Goal: Communication & Community: Share content

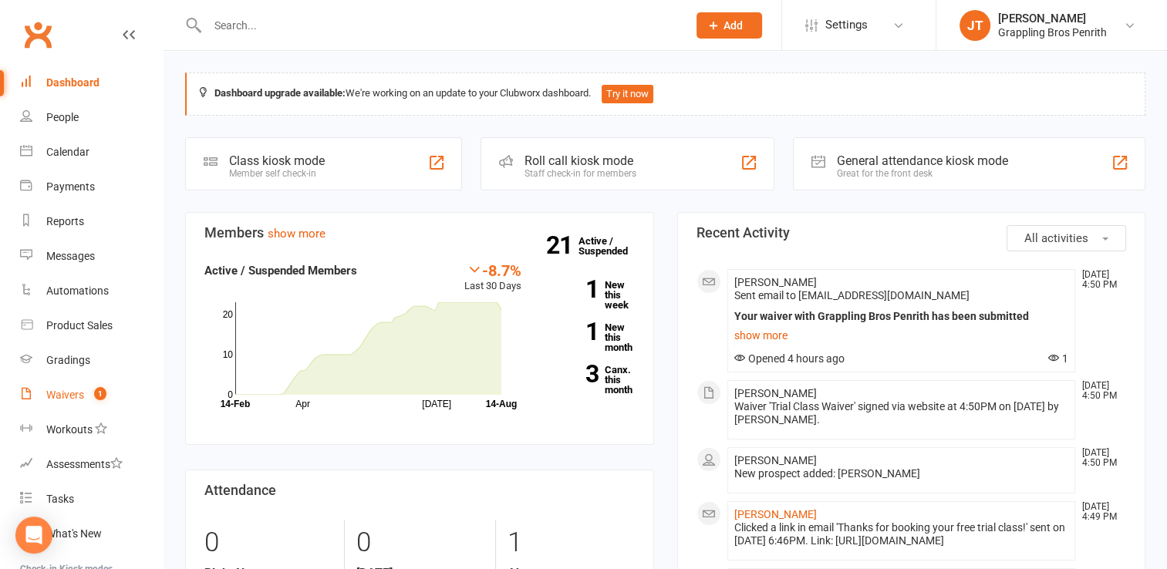
click at [81, 395] on div "Waivers" at bounding box center [65, 395] width 38 height 12
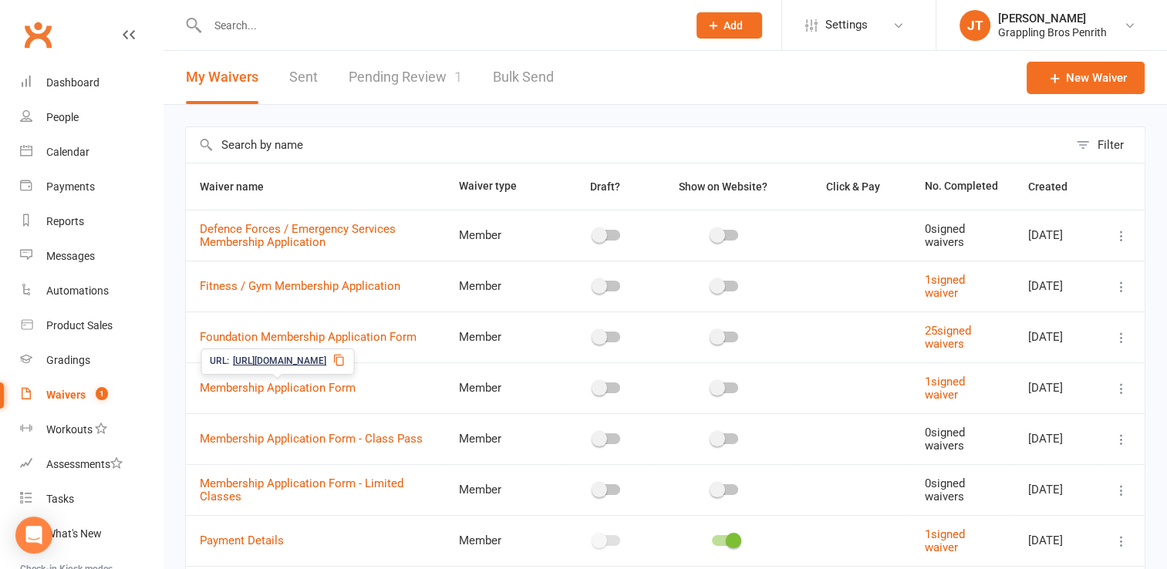
click at [345, 364] on icon at bounding box center [338, 360] width 12 height 12
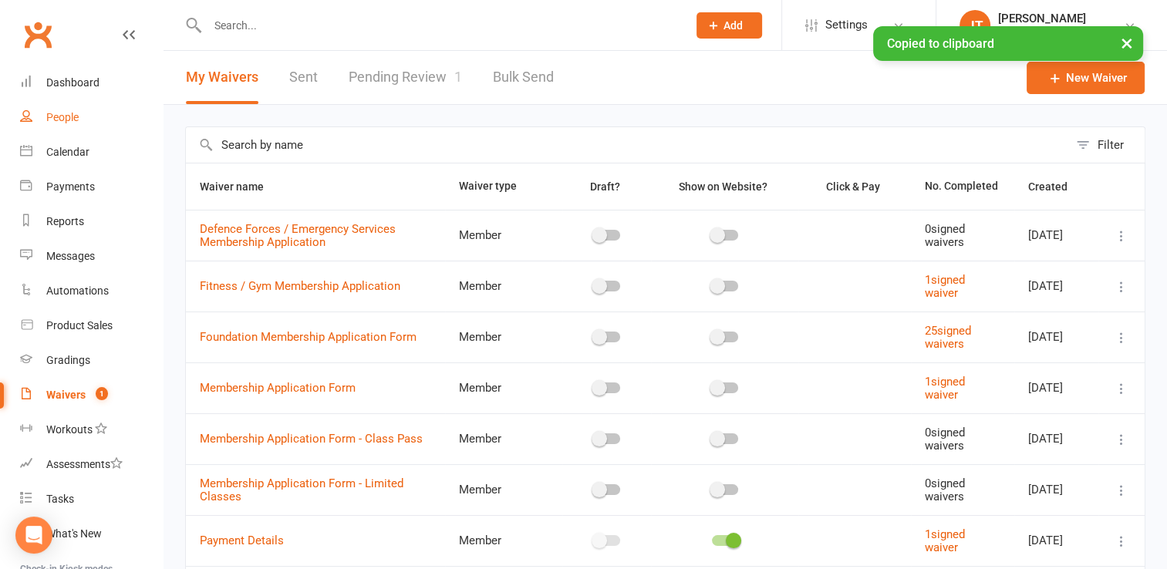
click at [67, 119] on div "People" at bounding box center [62, 117] width 32 height 12
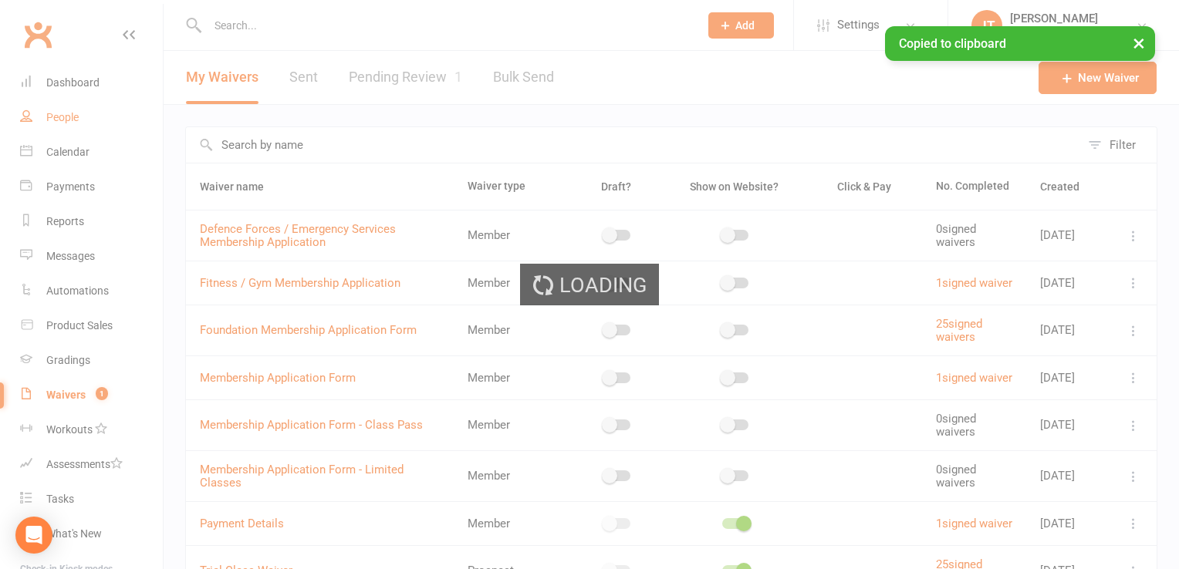
select select "50"
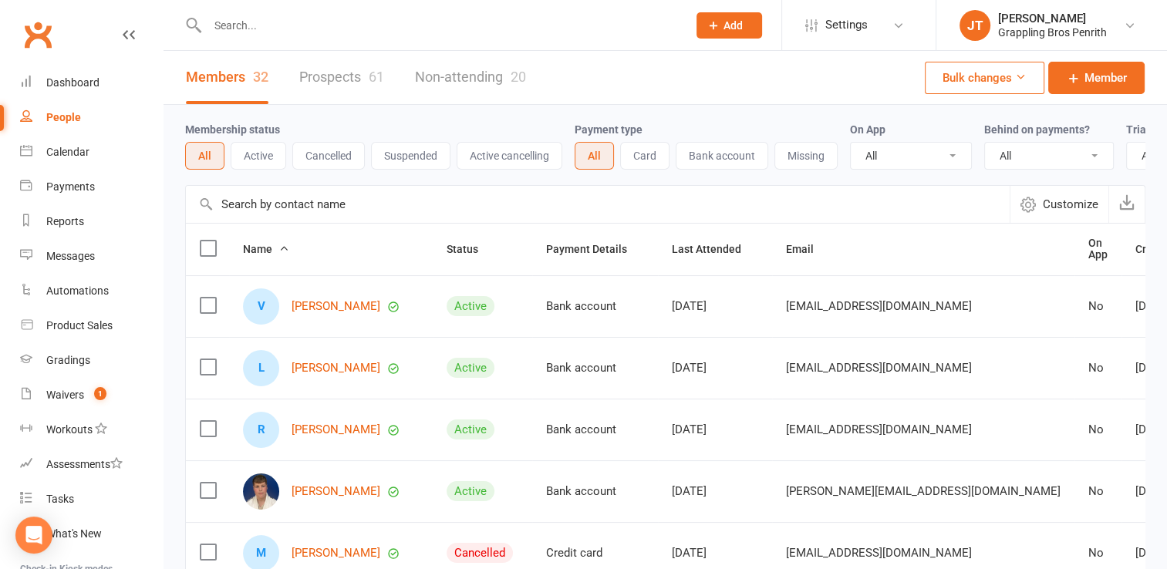
click at [341, 76] on link "Prospects 61" at bounding box center [341, 77] width 85 height 53
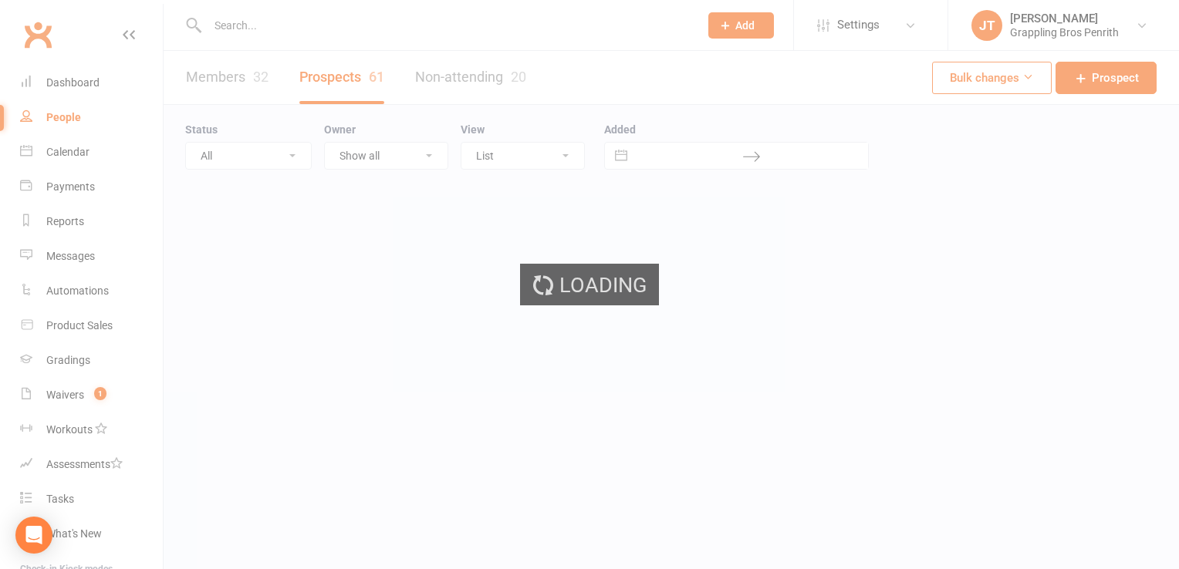
select select "50"
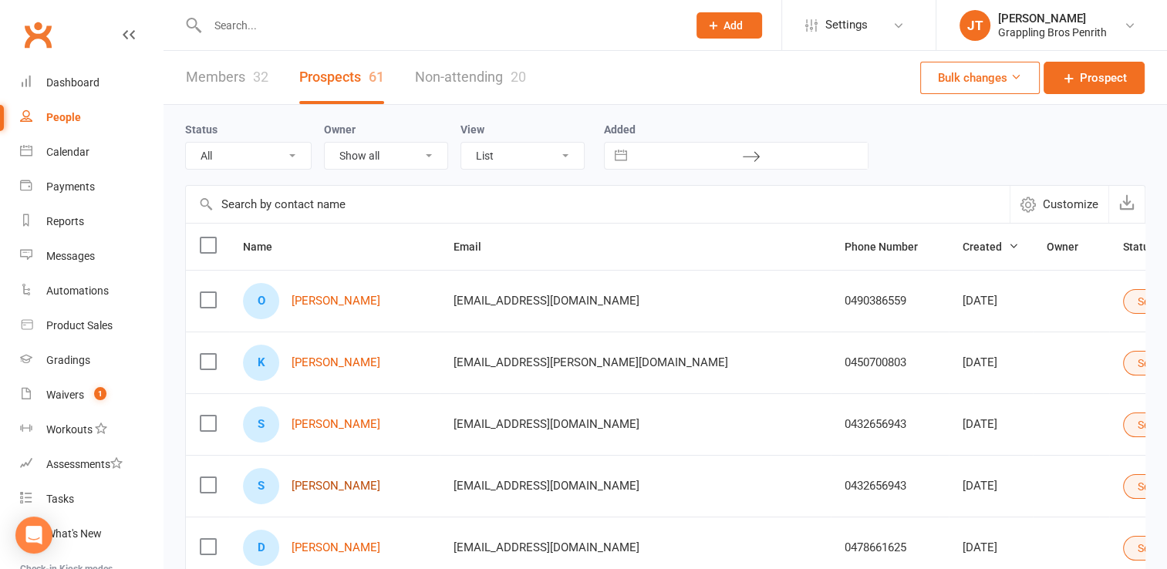
click at [335, 485] on link "[PERSON_NAME]" at bounding box center [336, 486] width 89 height 13
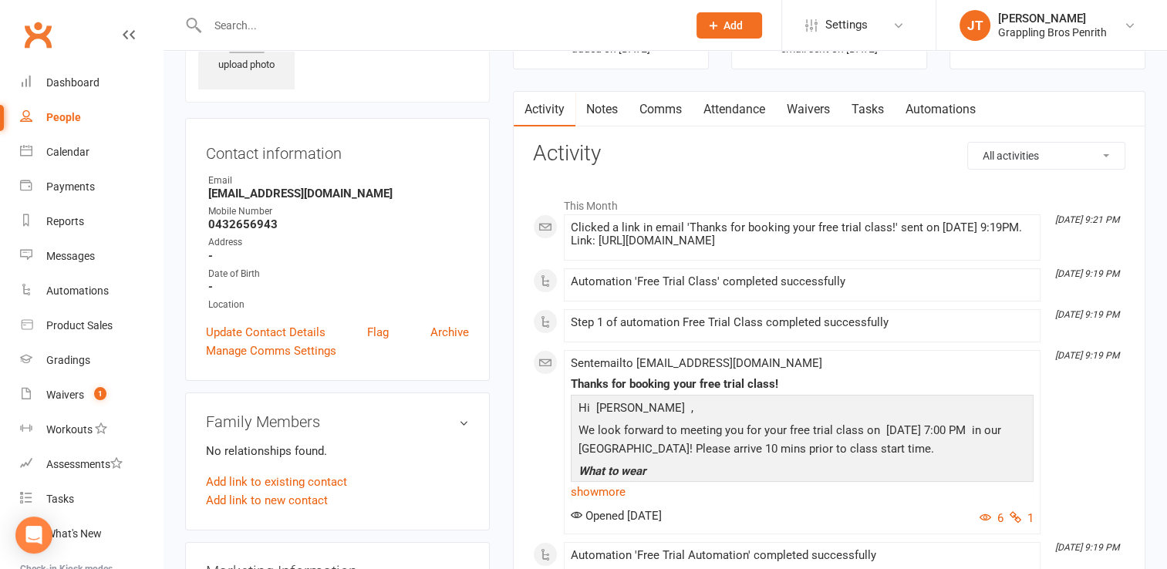
scroll to position [18, 0]
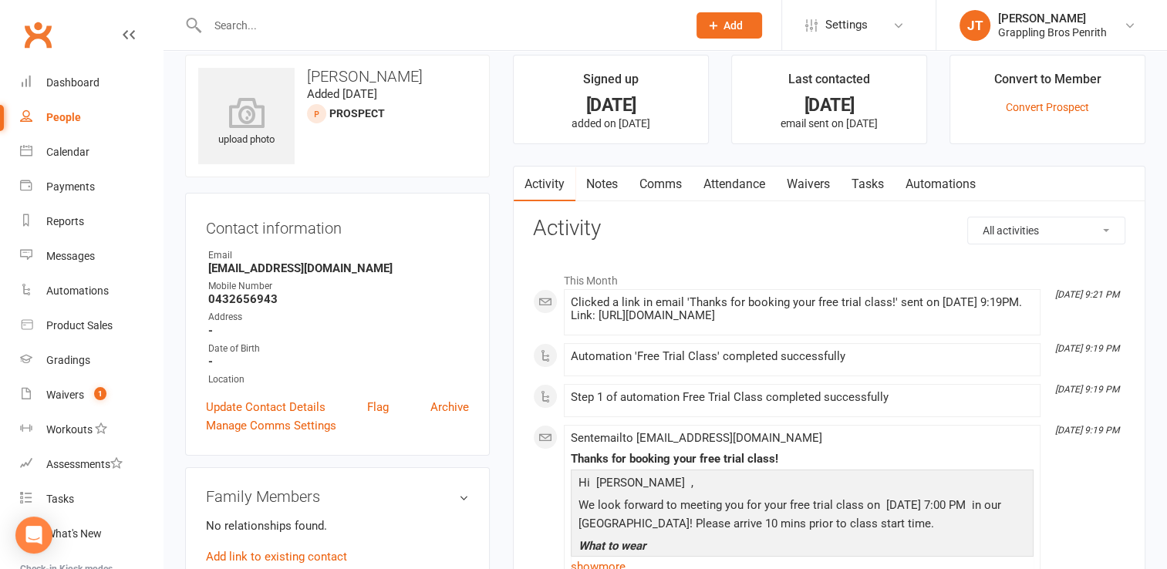
click at [677, 181] on link "Comms" at bounding box center [661, 184] width 64 height 35
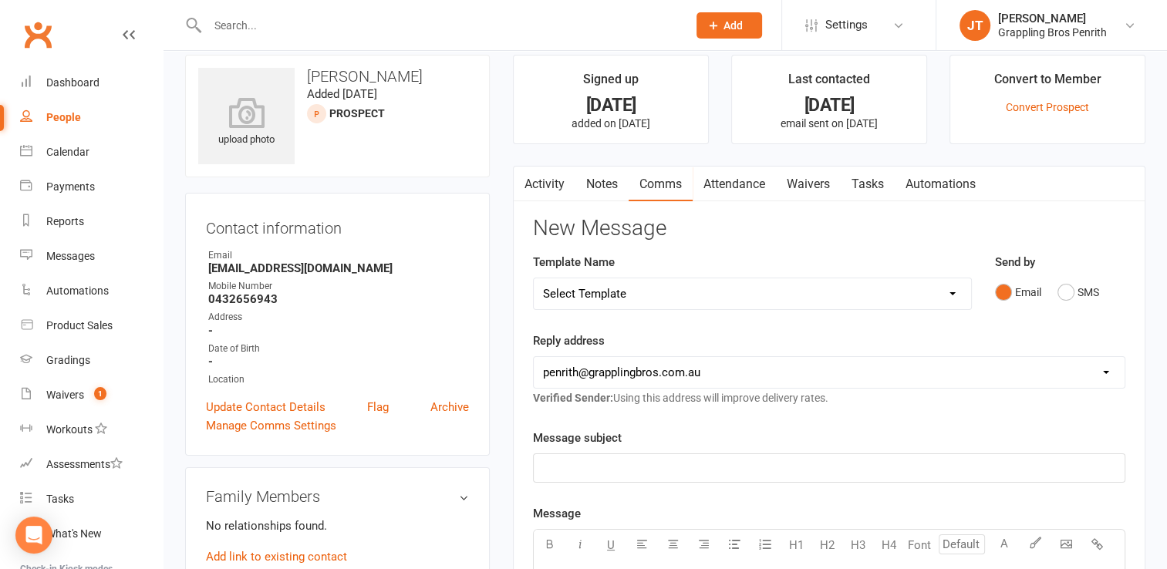
click at [950, 298] on select "Select Template [SMS] [Default template - review before using] Appointment remi…" at bounding box center [752, 293] width 437 height 31
select select "21"
click at [534, 278] on select "Select Template [SMS] [Default template - review before using] Appointment remi…" at bounding box center [752, 293] width 437 height 31
click at [679, 469] on span "Grappling Bros Foundation Member Application" at bounding box center [665, 468] width 244 height 14
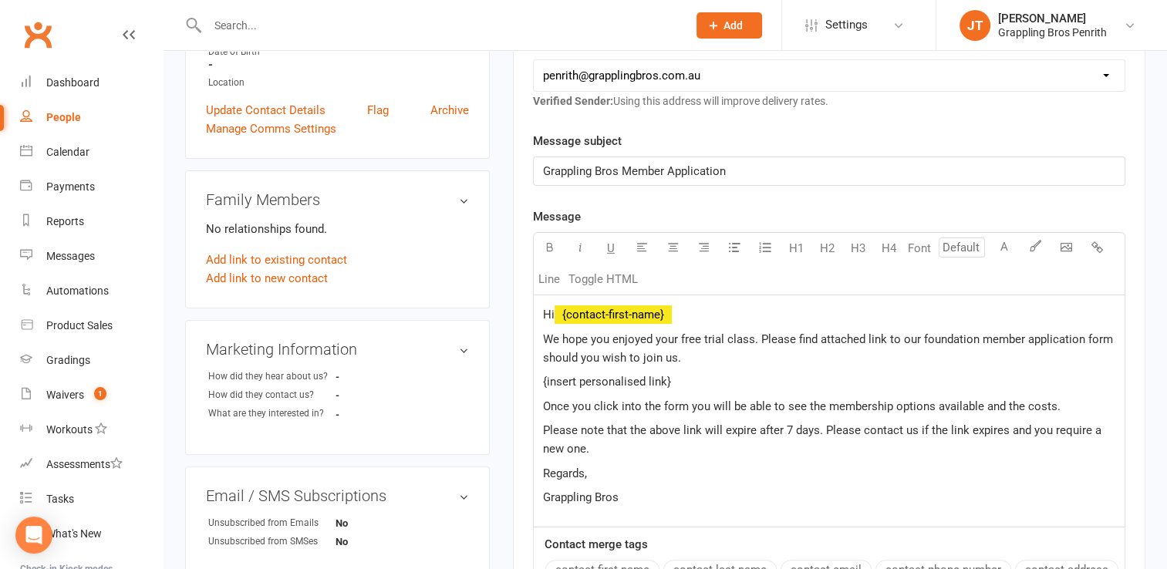
scroll to position [322, 0]
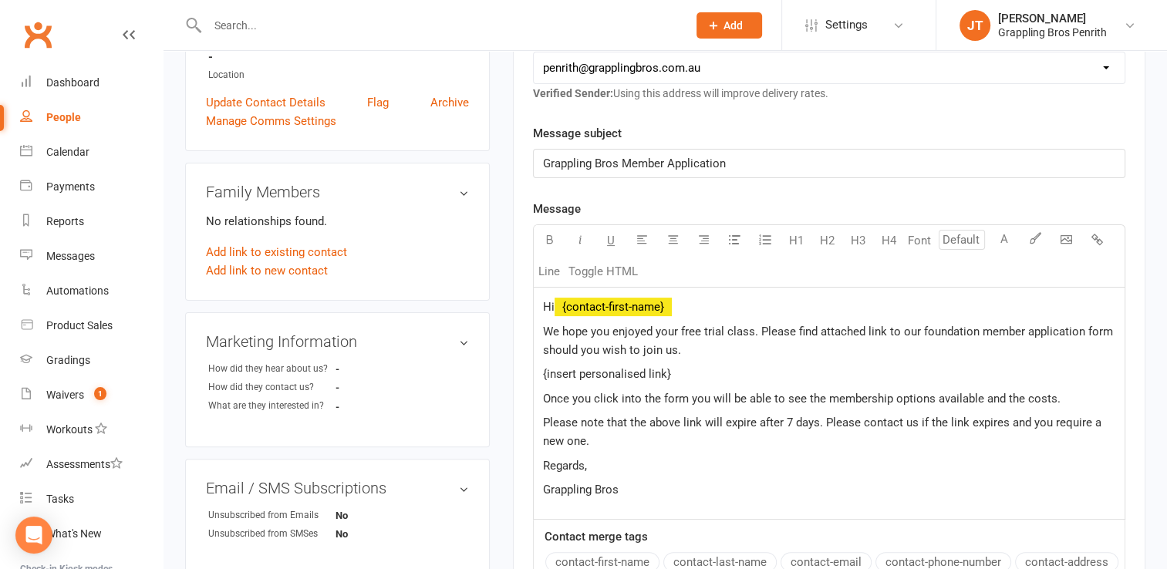
click at [716, 300] on p "Hi ﻿ {contact-first-name}" at bounding box center [829, 307] width 572 height 19
click at [921, 331] on span "We hope you enjoyed your free trial class. Please find attached link to our fou…" at bounding box center [829, 341] width 573 height 32
click at [978, 329] on span "We hope you enjoyed your free trial class. Please find attached link to our fou…" at bounding box center [829, 341] width 573 height 32
click at [686, 373] on p "{insert personalised link}" at bounding box center [829, 374] width 572 height 19
click at [654, 441] on p "Please note that the above link will expire after 7 days. Please contact us if …" at bounding box center [829, 431] width 572 height 37
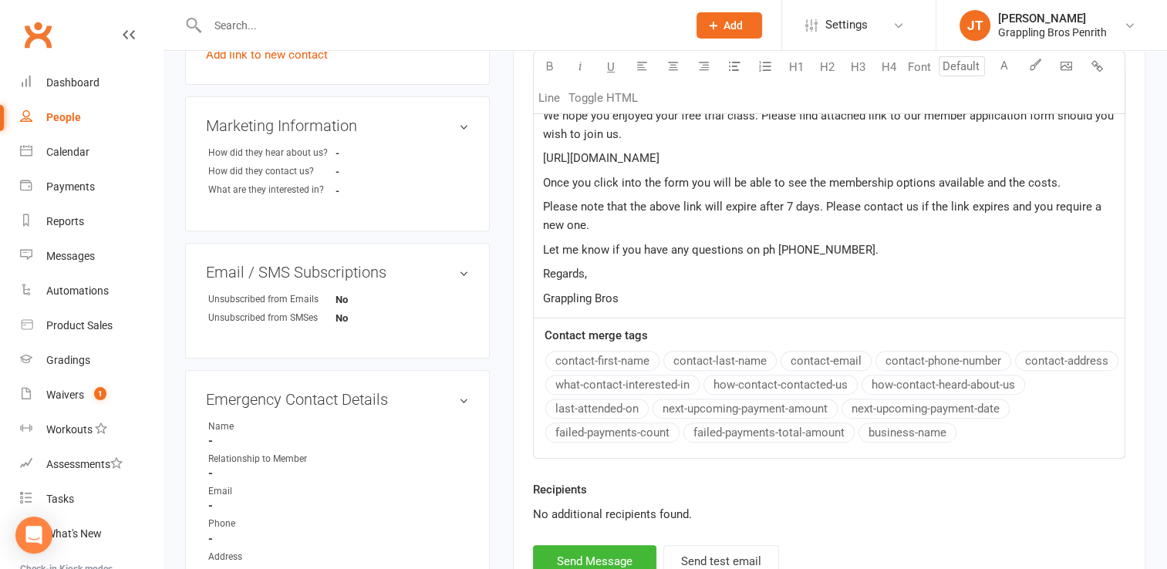
scroll to position [663, 0]
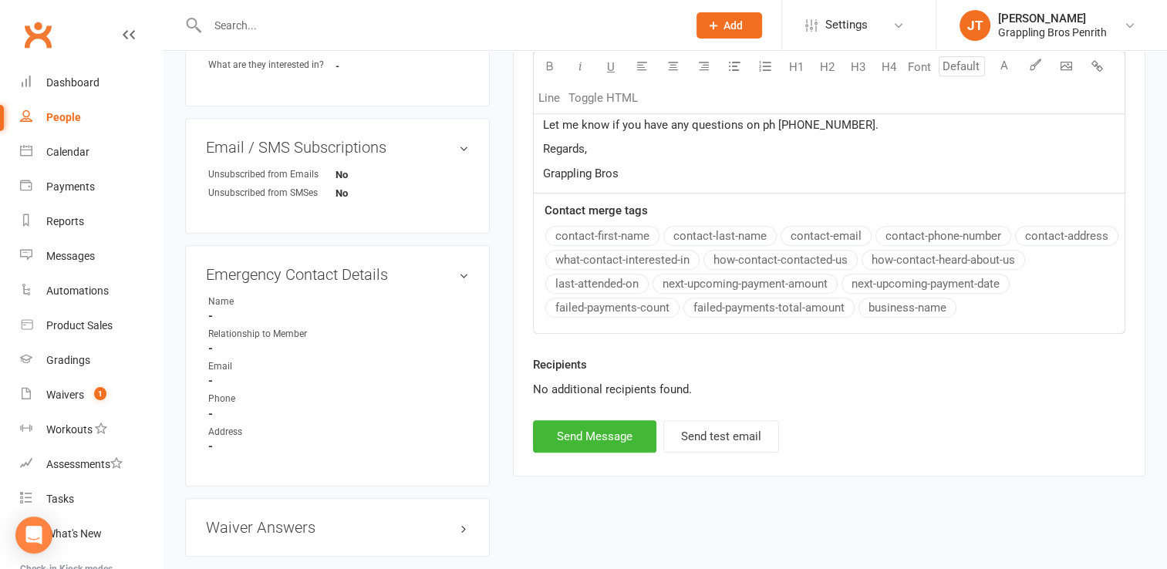
click at [543, 171] on span "Grappling Bros" at bounding box center [581, 174] width 76 height 14
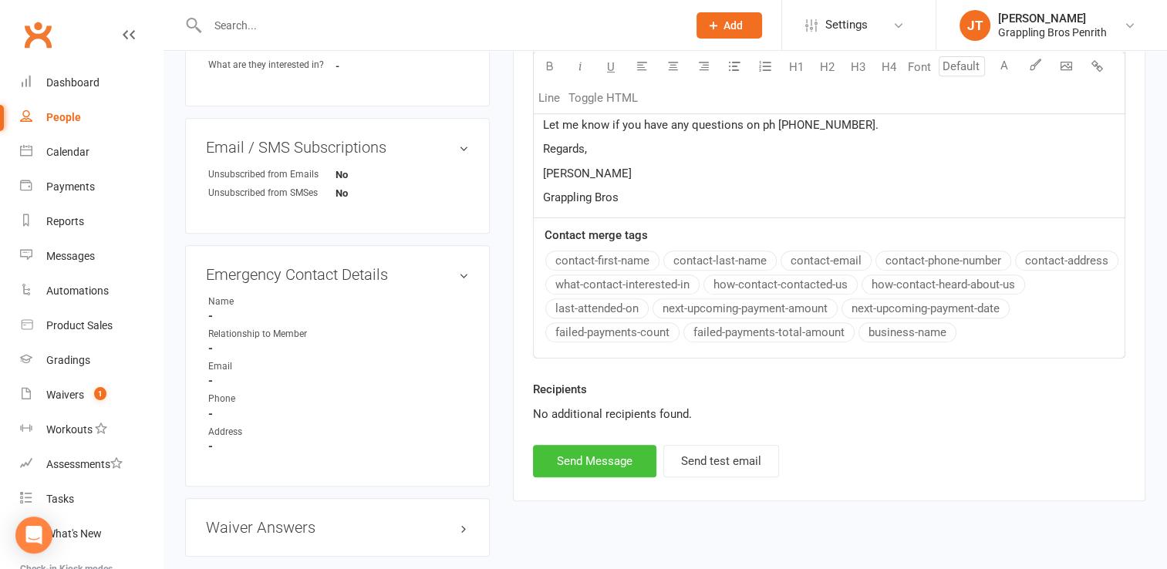
click at [619, 461] on button "Send Message" at bounding box center [594, 461] width 123 height 32
select select
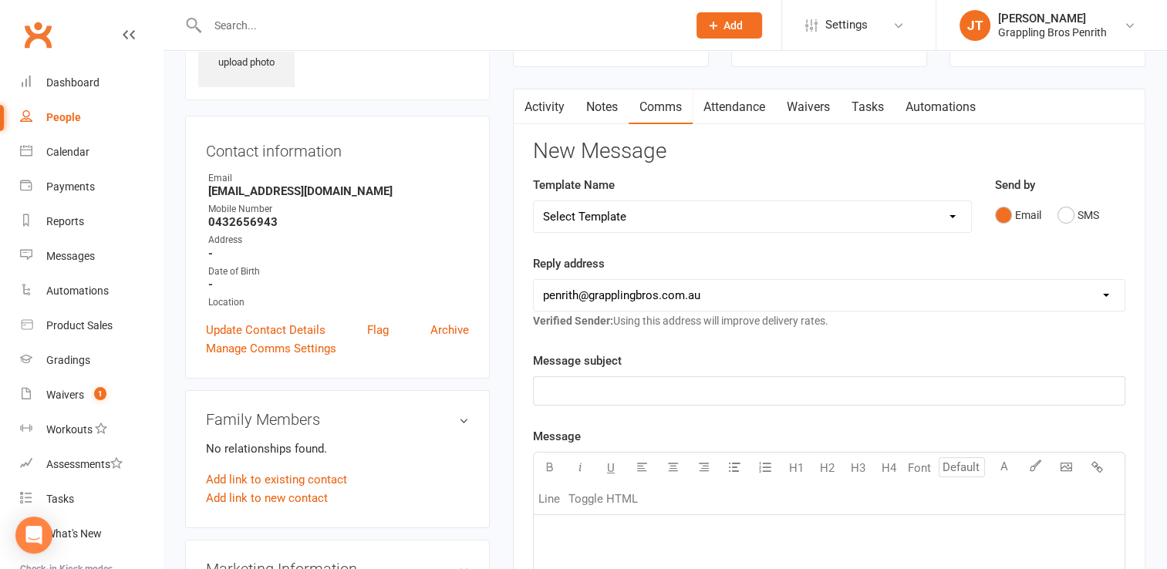
scroll to position [92, 0]
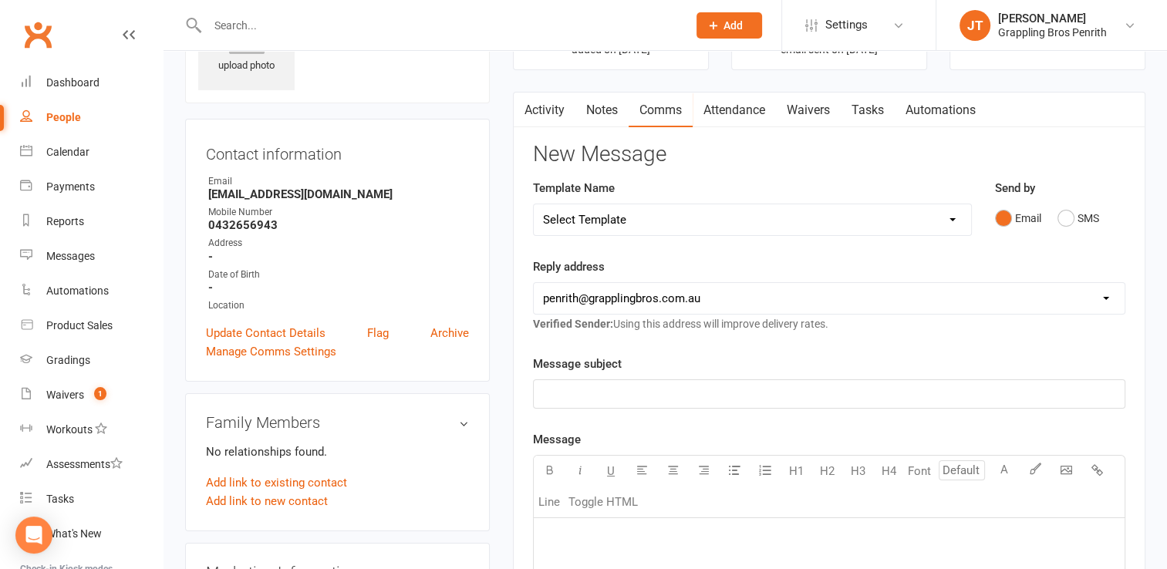
scroll to position [18, 0]
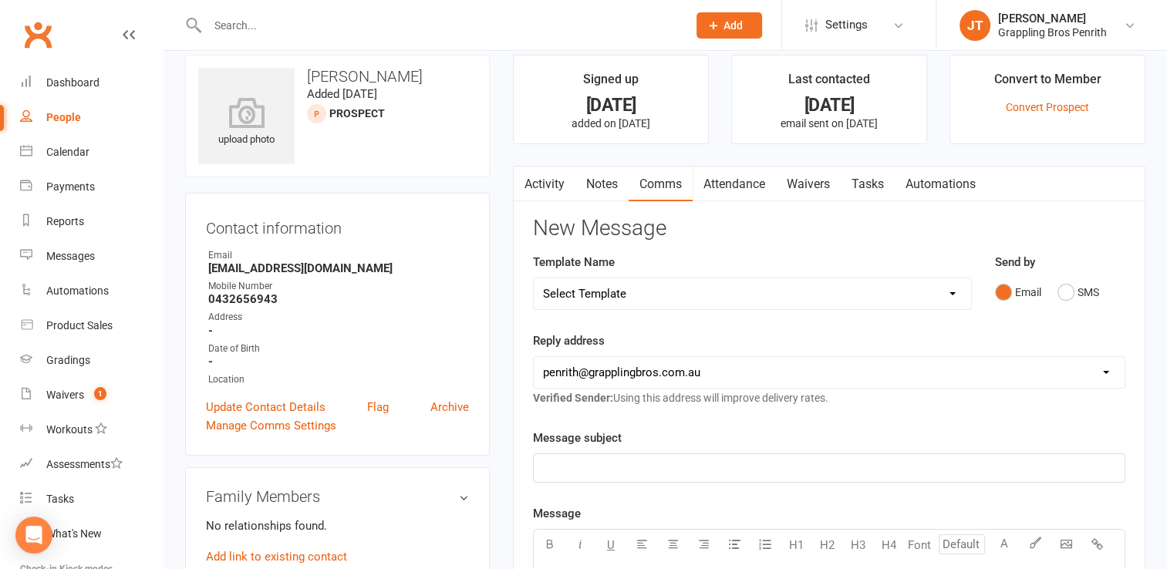
click at [56, 120] on div "People" at bounding box center [63, 117] width 35 height 12
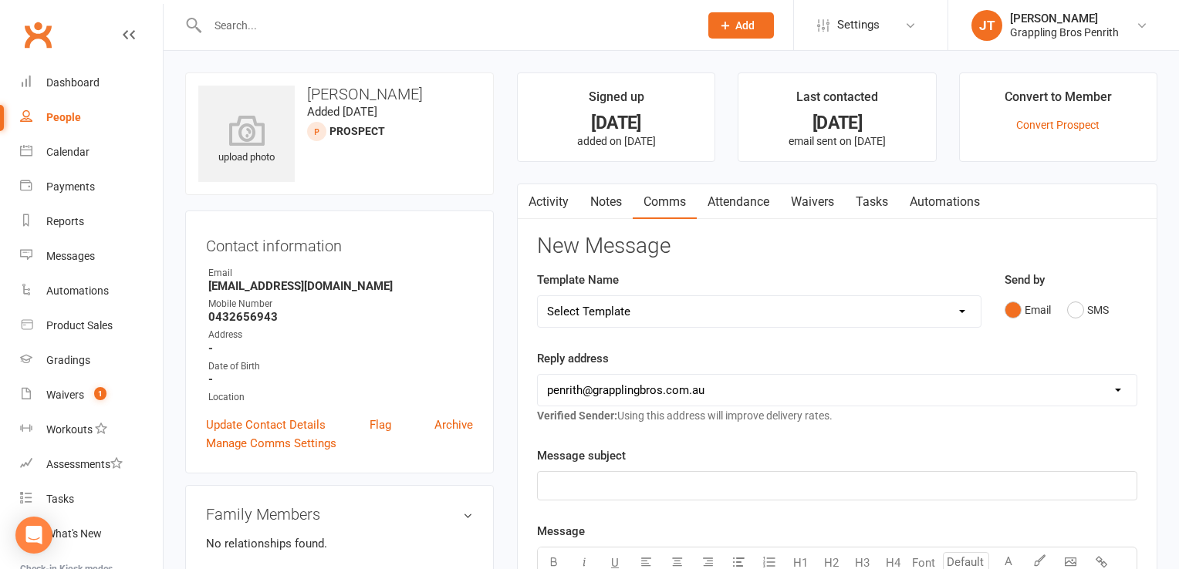
select select "50"
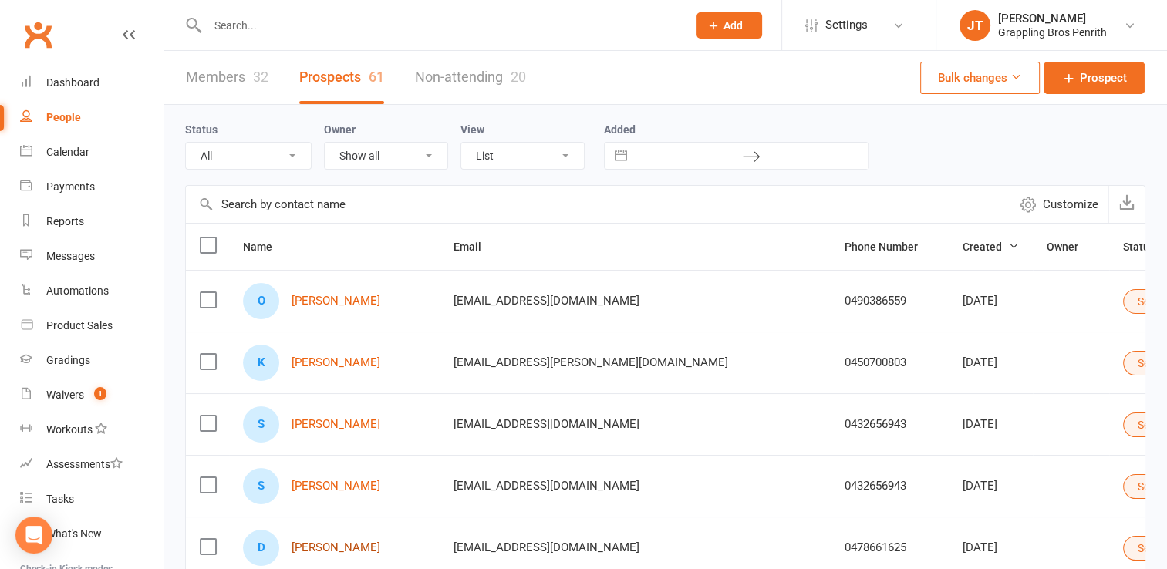
click at [343, 542] on link "[PERSON_NAME]" at bounding box center [336, 548] width 89 height 13
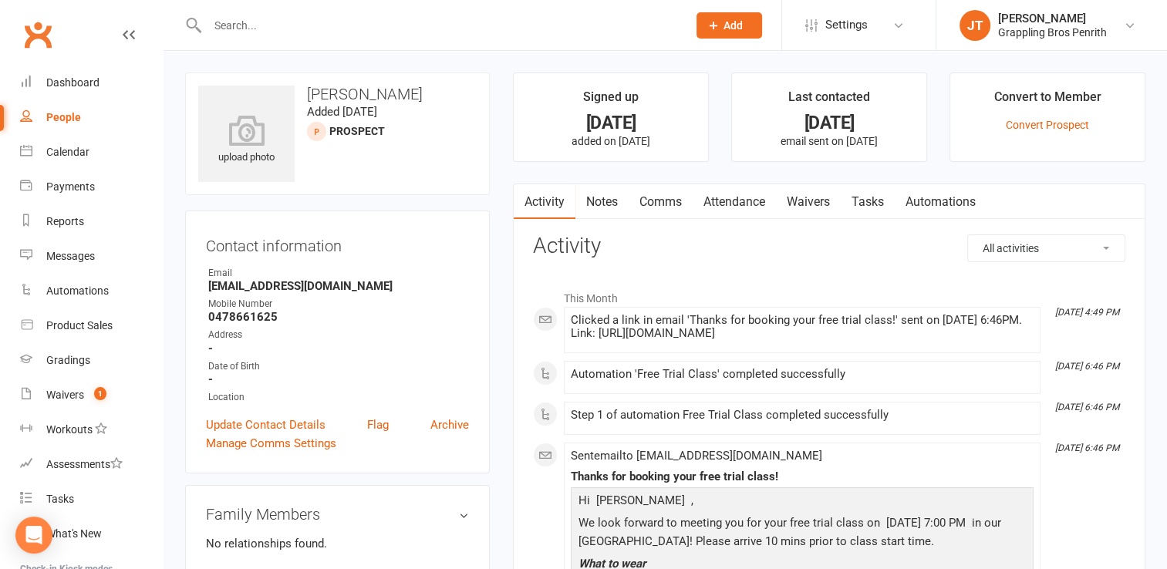
click at [667, 197] on link "Comms" at bounding box center [661, 201] width 64 height 35
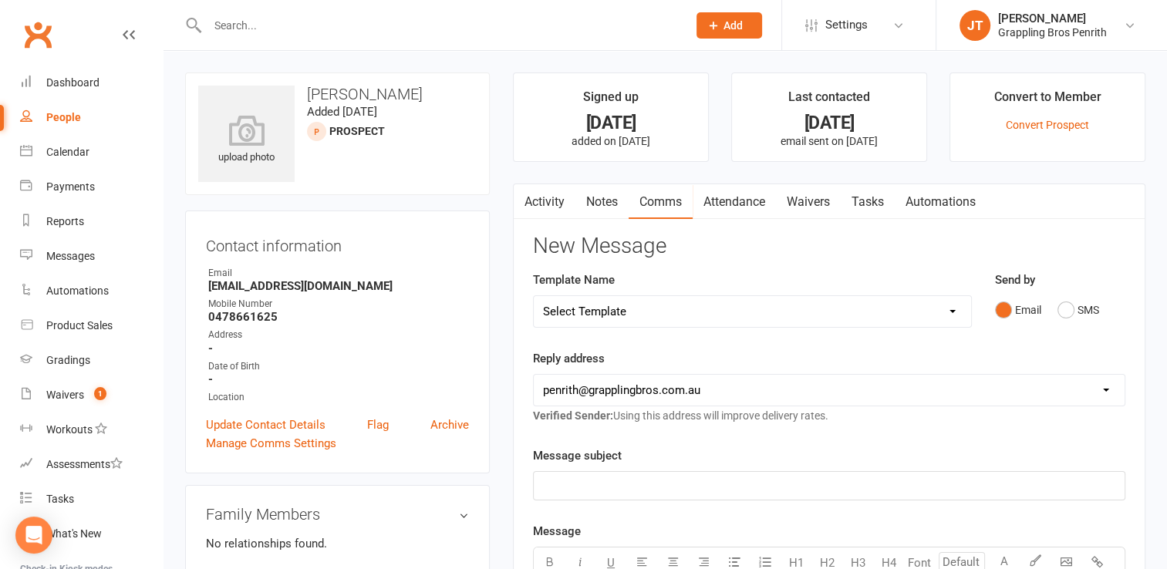
click at [957, 308] on select "Select Template [SMS] [Default template - review before using] Appointment remi…" at bounding box center [752, 311] width 437 height 31
select select "21"
click at [534, 296] on select "Select Template [SMS] [Default template - review before using] Appointment remi…" at bounding box center [752, 311] width 437 height 31
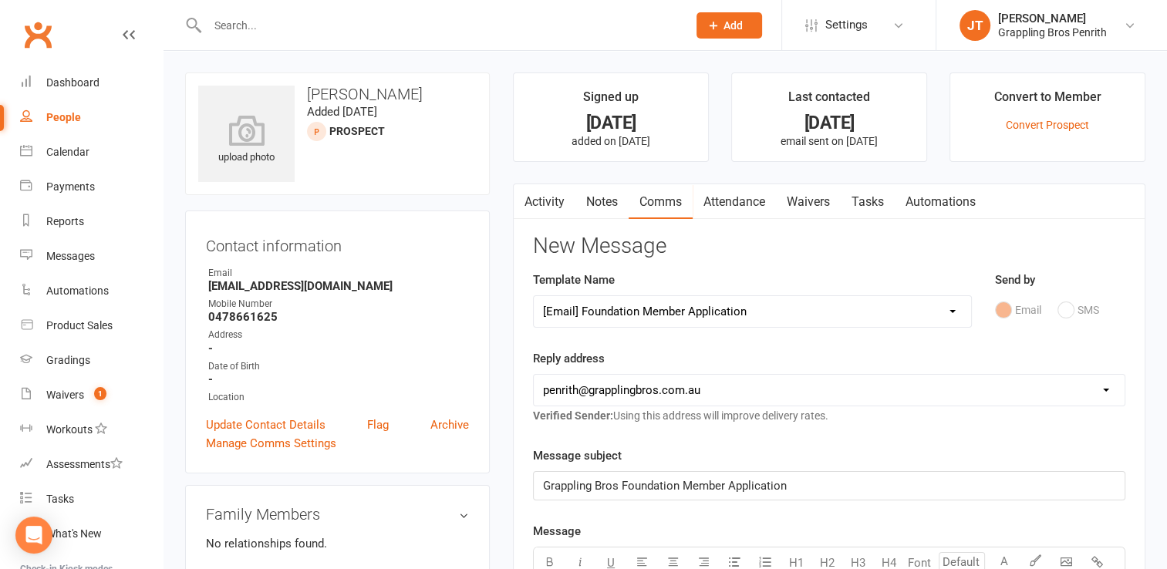
click at [947, 311] on select "Select Template [SMS] [Default template - review before using] Appointment remi…" at bounding box center [752, 311] width 437 height 31
click at [534, 296] on select "Select Template [SMS] [Default template - review before using] Appointment remi…" at bounding box center [752, 311] width 437 height 31
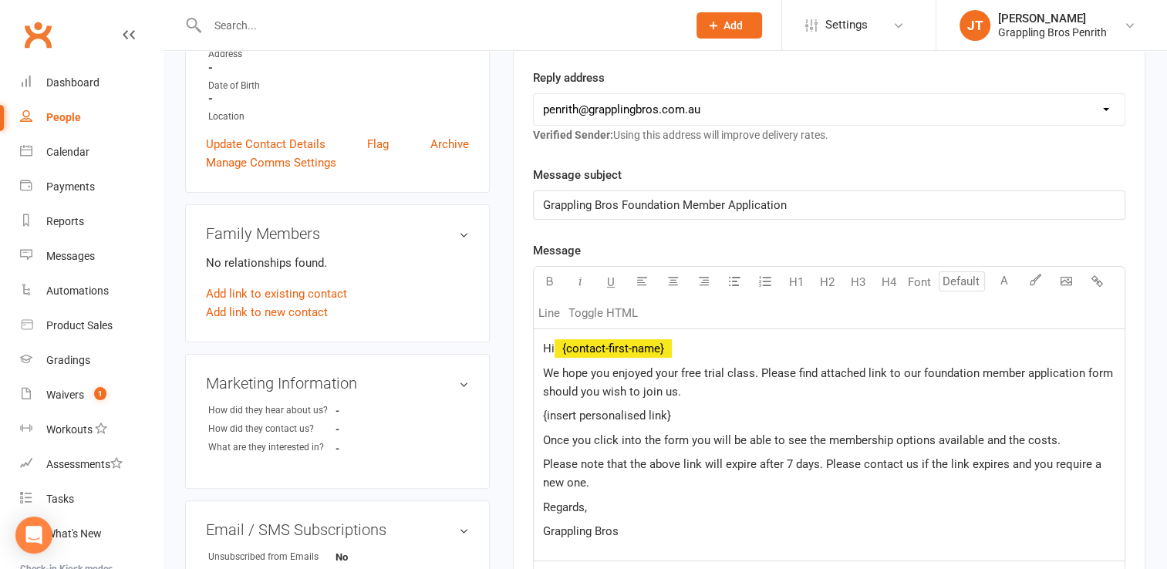
scroll to position [294, 0]
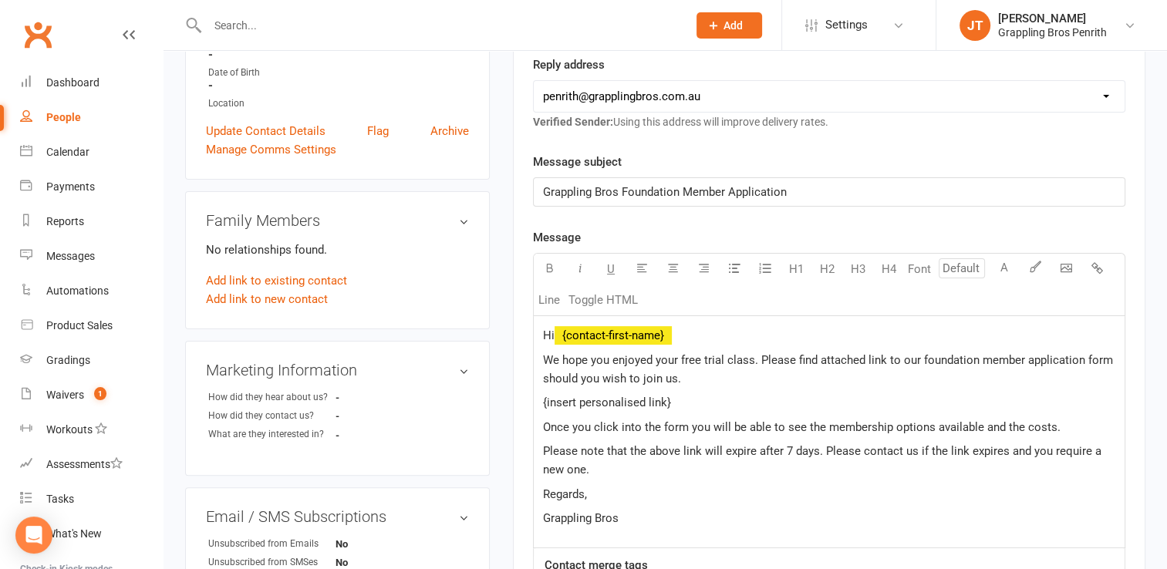
click at [685, 185] on span "Grappling Bros Foundation Member Application" at bounding box center [665, 192] width 244 height 14
click at [690, 329] on p "Hi ﻿ {contact-first-name}" at bounding box center [829, 335] width 572 height 19
click at [672, 403] on p "{insert personalised link}" at bounding box center [829, 402] width 572 height 19
click at [622, 472] on p "Please note that the above link will expire after 7 days. Please contact us if …" at bounding box center [829, 460] width 572 height 37
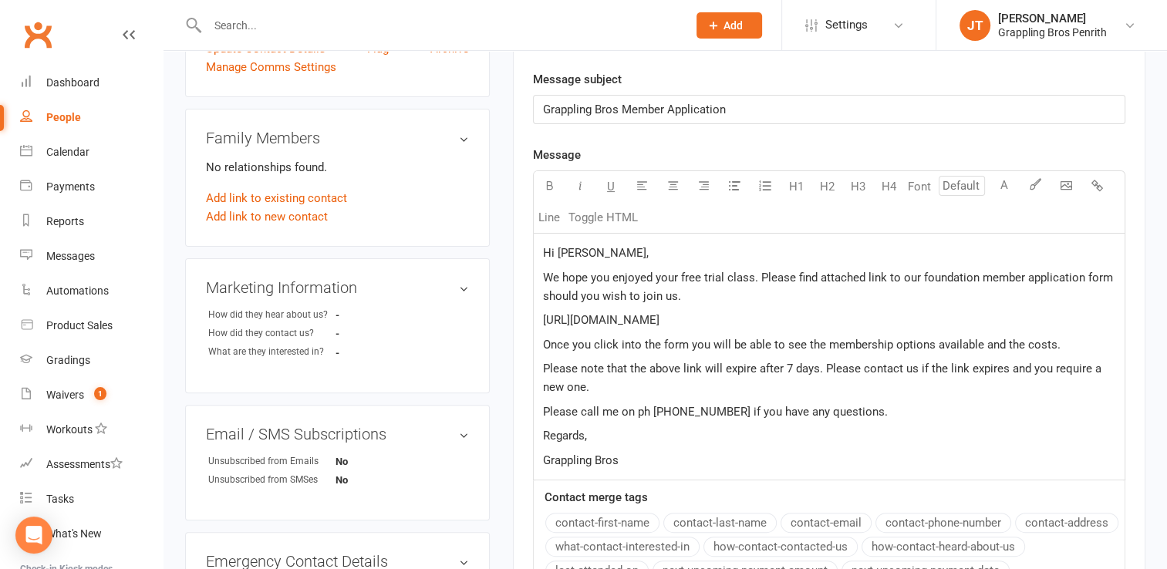
scroll to position [378, 0]
click at [590, 441] on p "Regards," at bounding box center [829, 434] width 572 height 19
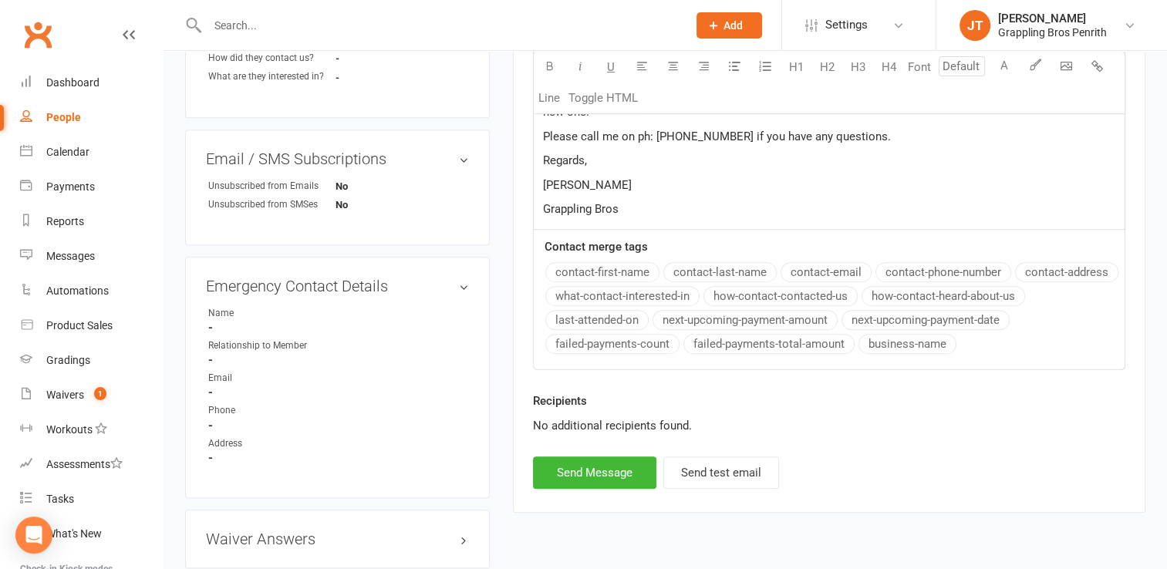
scroll to position [654, 0]
click at [615, 480] on button "Send Message" at bounding box center [594, 470] width 123 height 32
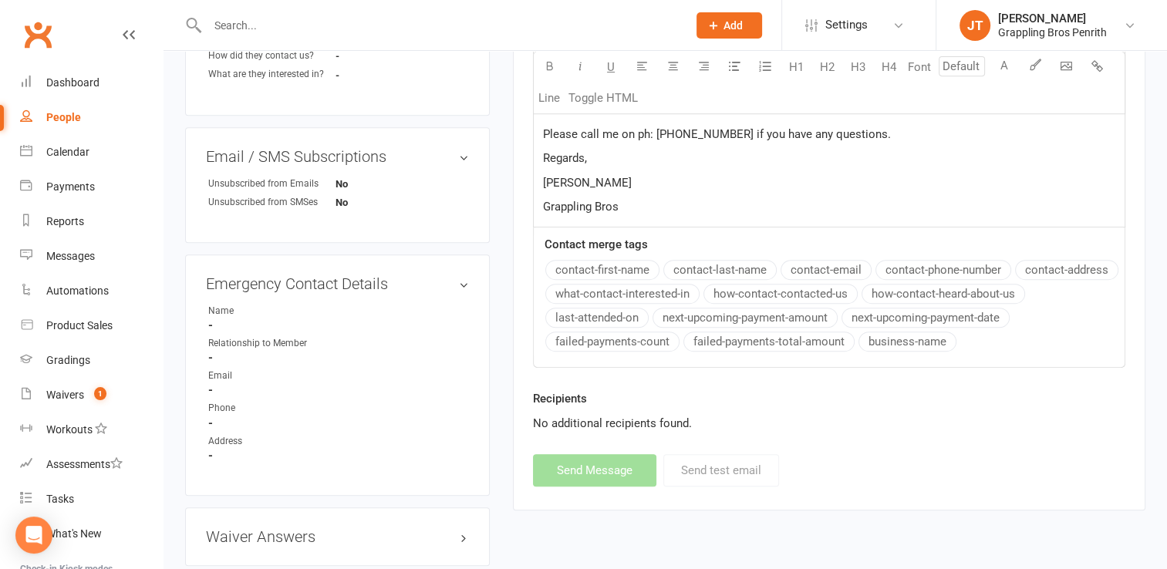
select select
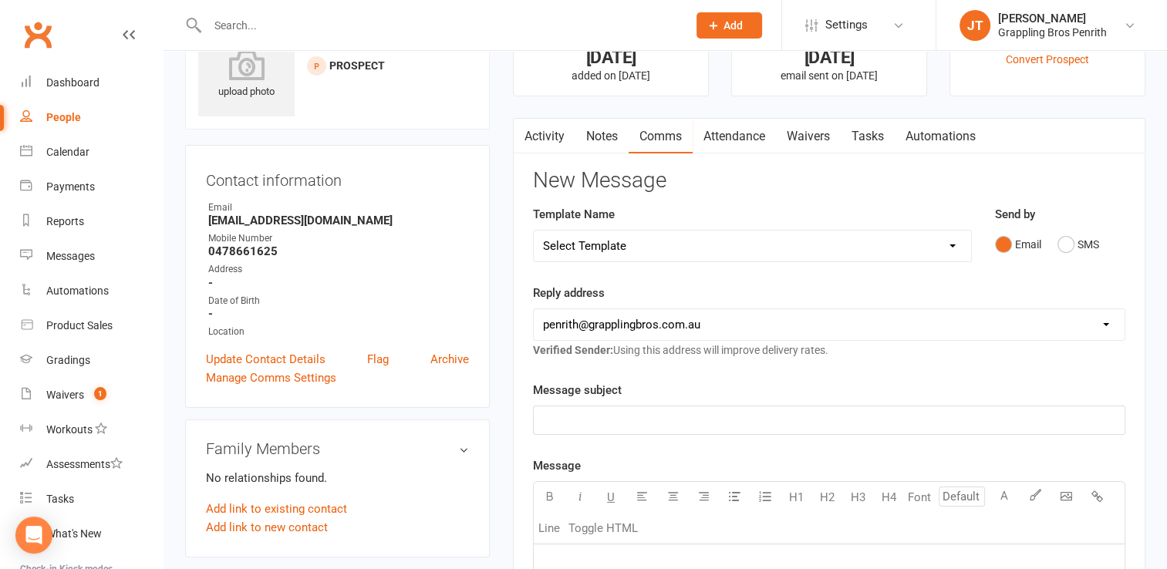
scroll to position [62, 0]
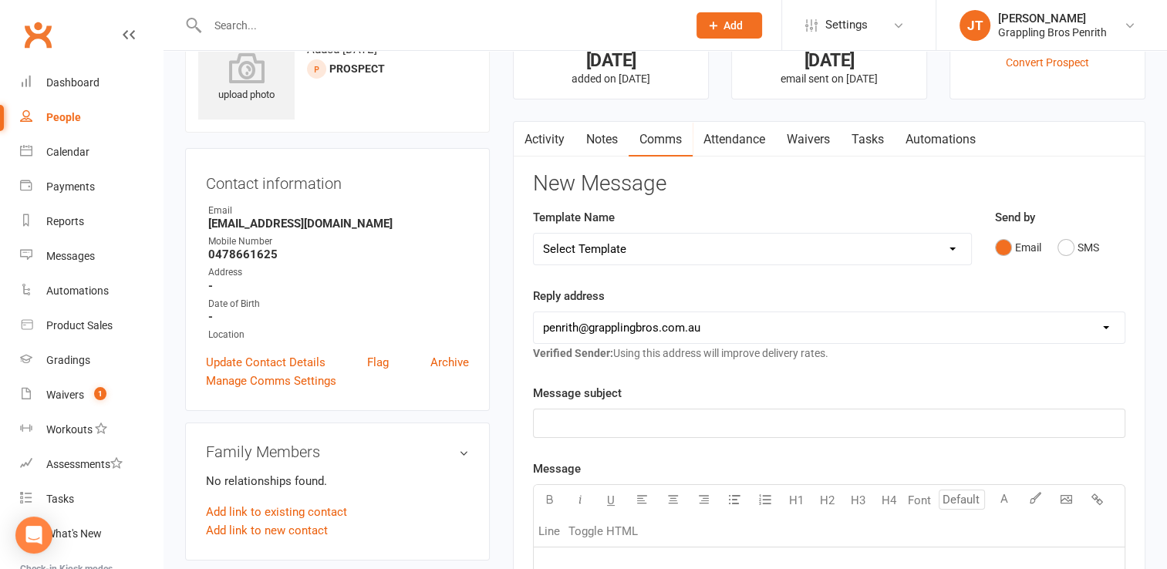
click at [552, 130] on link "Activity" at bounding box center [545, 139] width 62 height 35
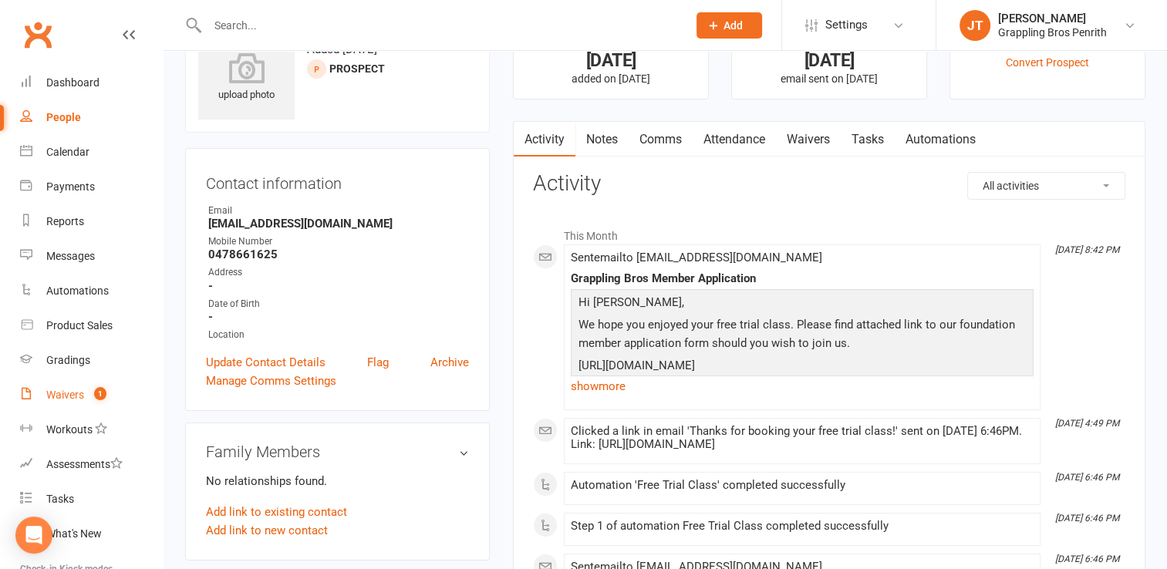
click at [78, 395] on div "Waivers" at bounding box center [65, 395] width 38 height 12
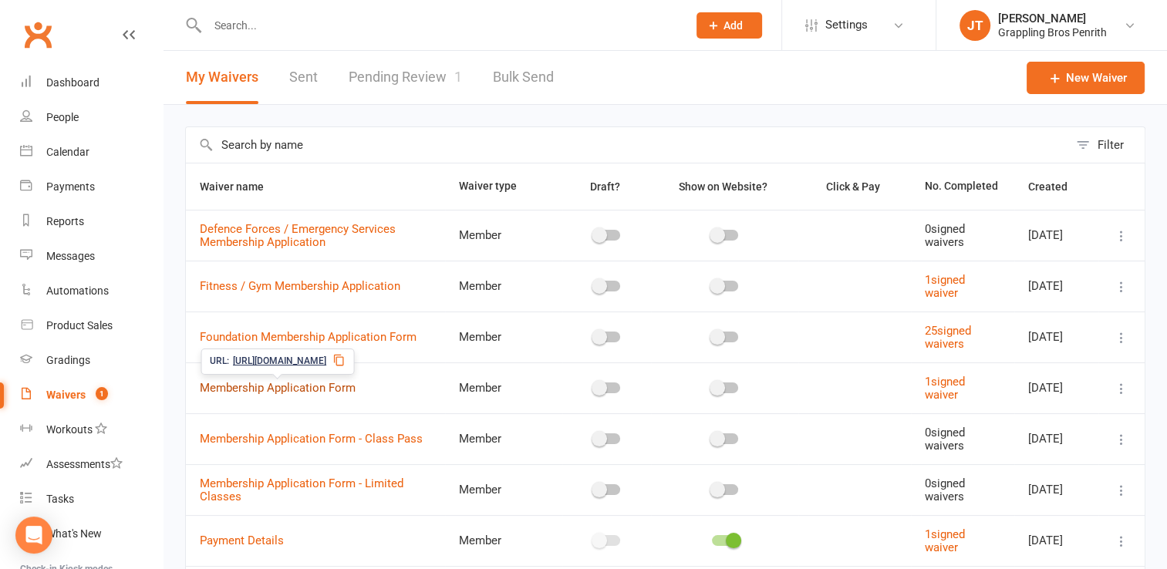
click at [344, 387] on link "Membership Application Form" at bounding box center [278, 388] width 156 height 14
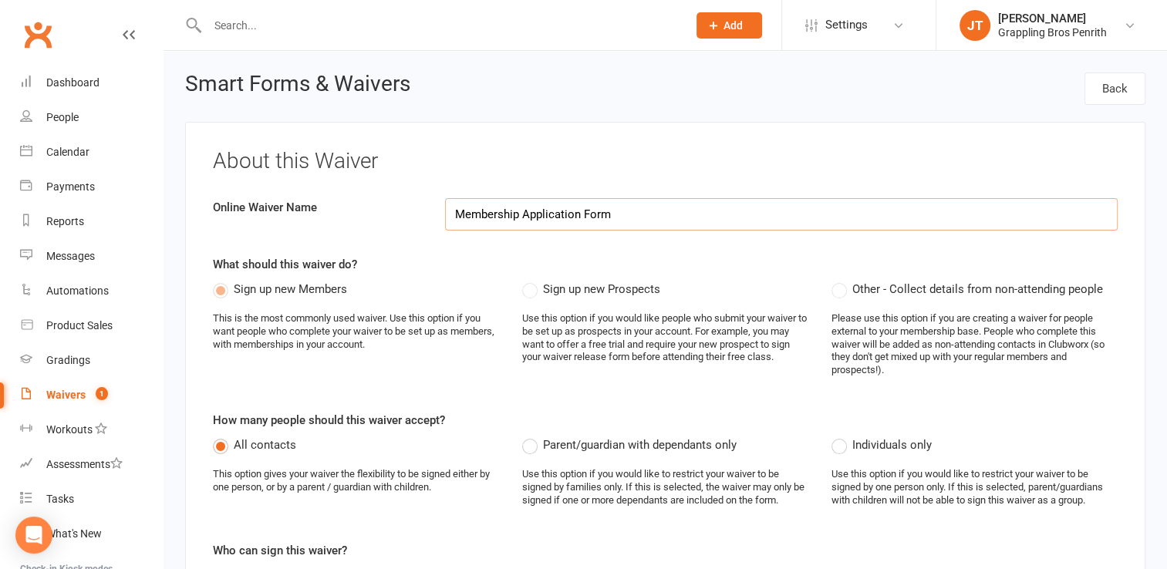
select select "applies_to_all_signees"
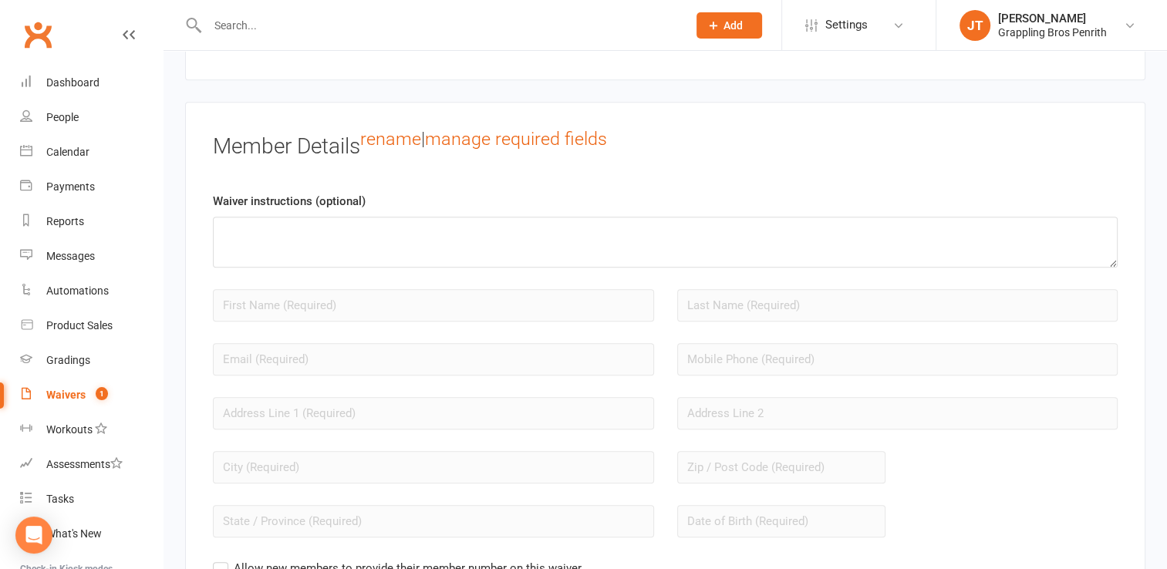
scroll to position [963, 0]
